Goal: Information Seeking & Learning: Learn about a topic

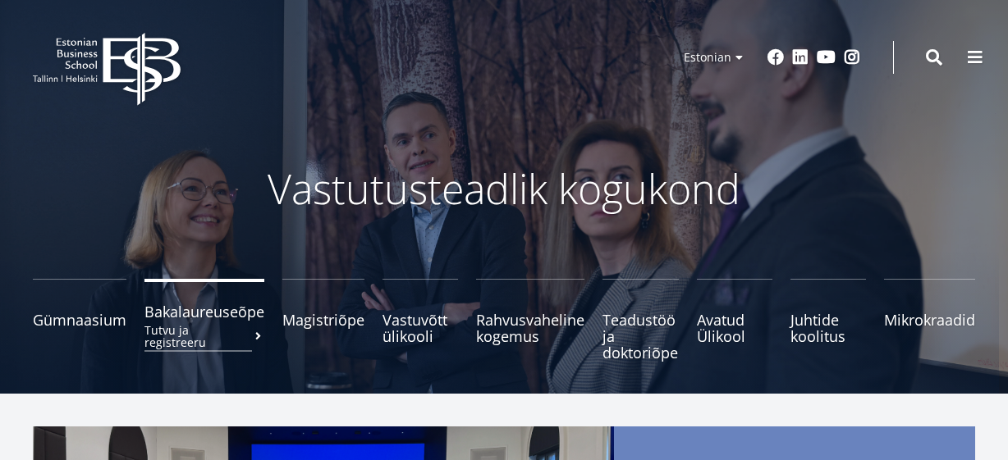
click at [208, 317] on span "Bakalaureuseõpe Tutvu ja registreeru" at bounding box center [204, 312] width 120 height 16
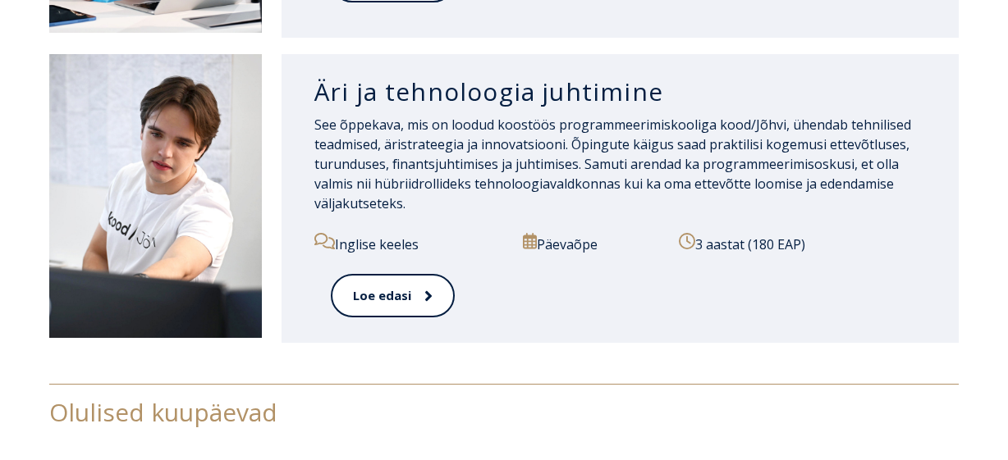
scroll to position [1707, 0]
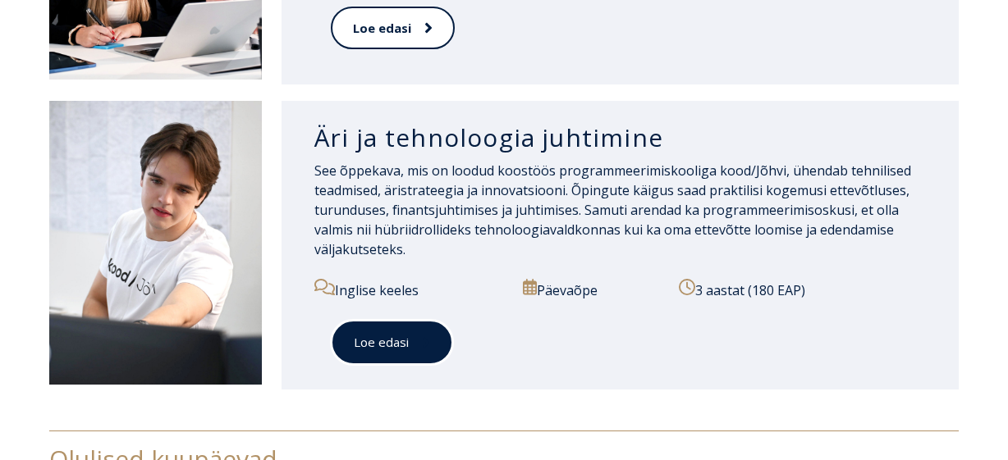
click at [354, 339] on link "Loe edasi" at bounding box center [392, 342] width 122 height 45
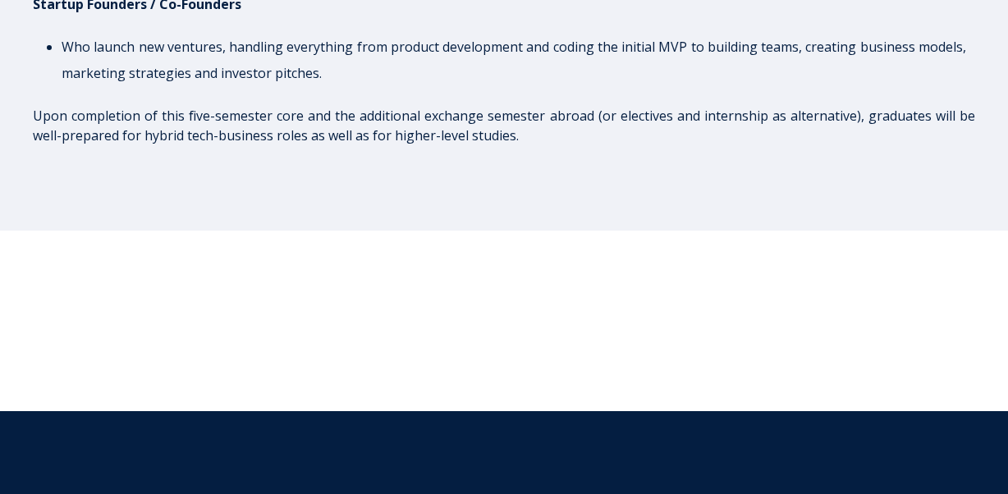
scroll to position [4544, 0]
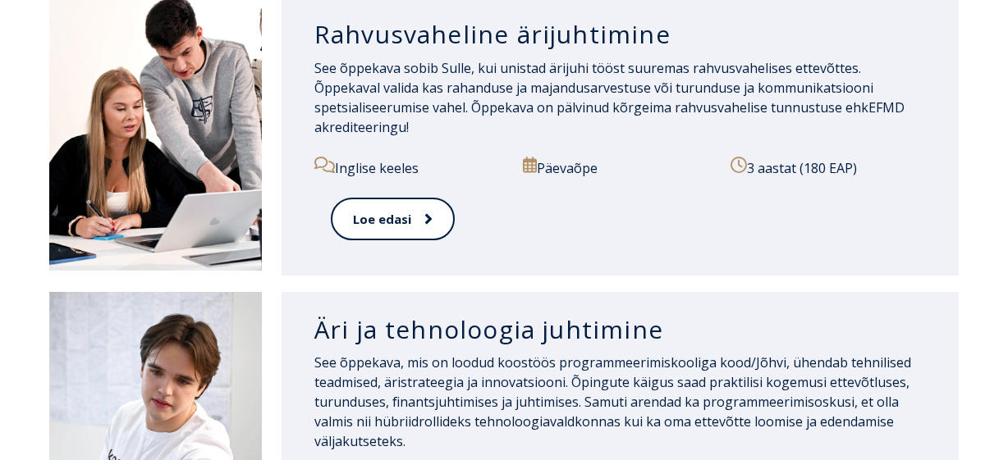
scroll to position [1484, 0]
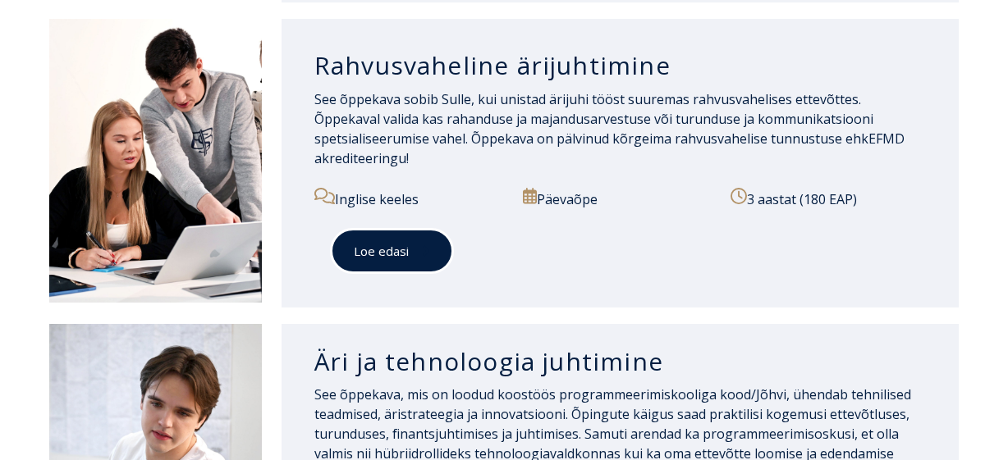
click at [413, 243] on span at bounding box center [419, 251] width 21 height 16
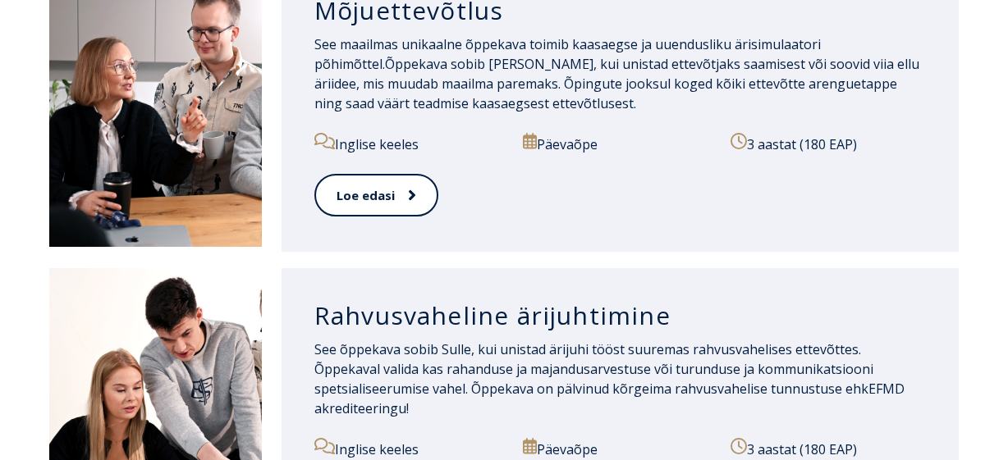
scroll to position [1156, 0]
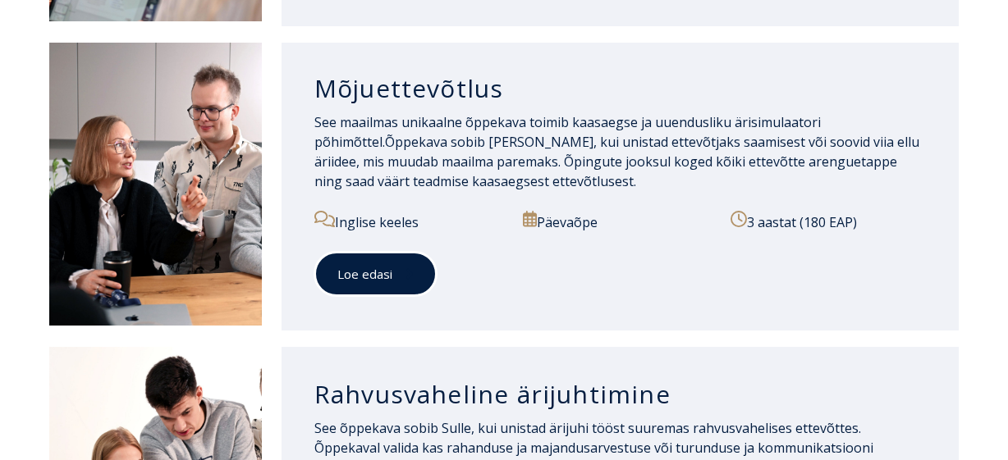
click at [369, 281] on link "Loe edasi" at bounding box center [375, 274] width 122 height 45
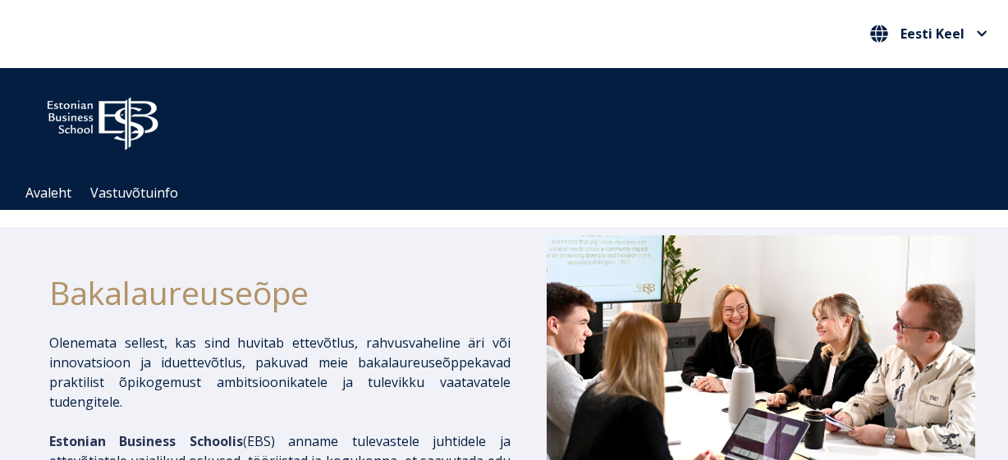
scroll to position [854, 0]
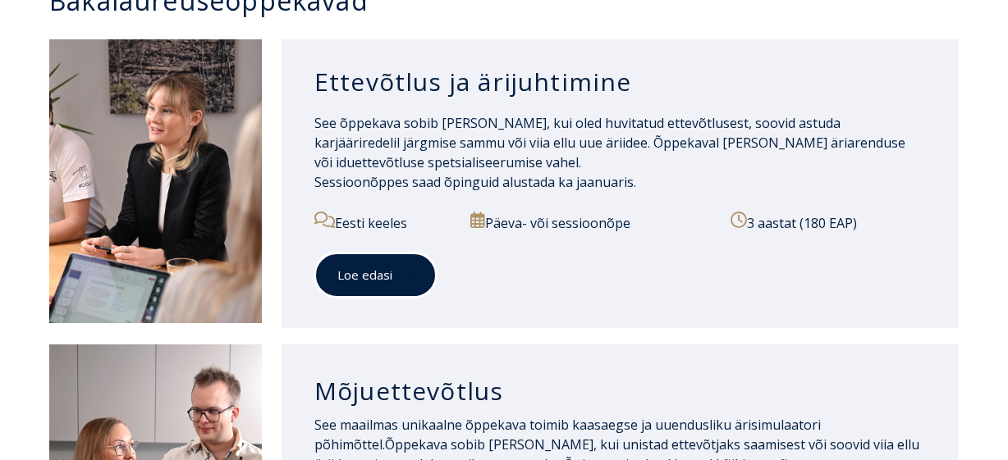
click at [372, 264] on link "Loe edasi" at bounding box center [375, 275] width 122 height 45
